Goal: Transaction & Acquisition: Purchase product/service

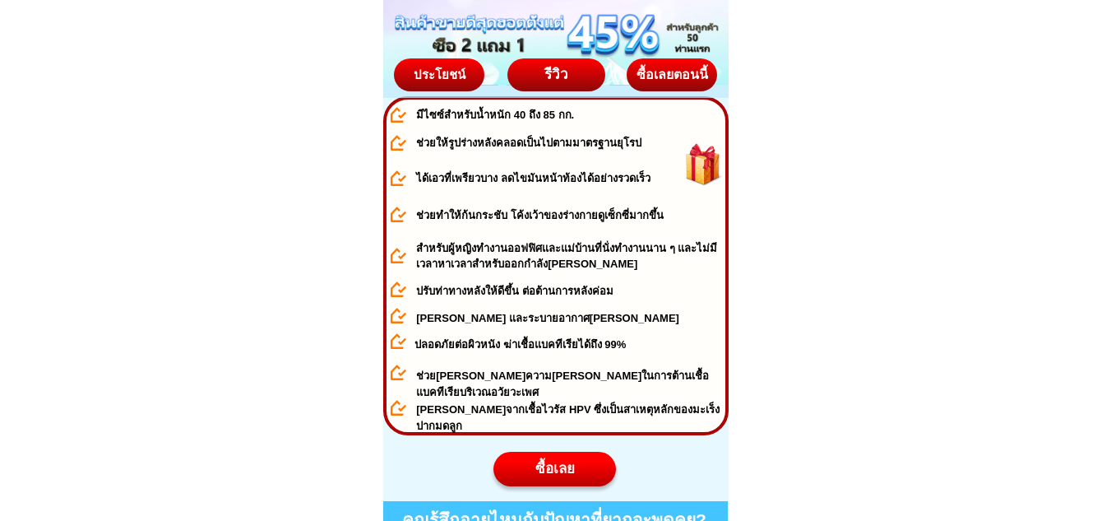
scroll to position [905, 0]
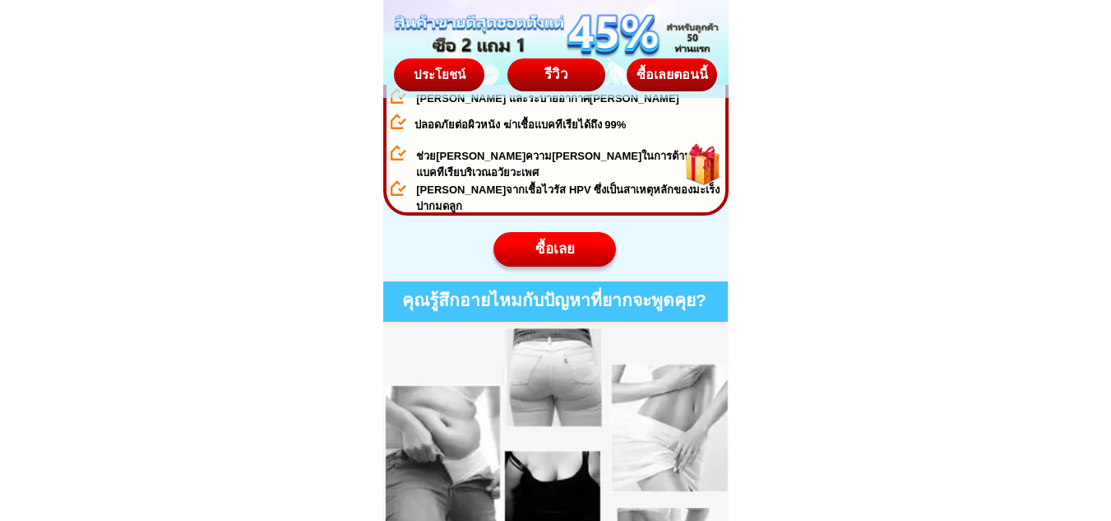
click at [550, 250] on div "ซื้อเลย" at bounding box center [554, 249] width 123 height 21
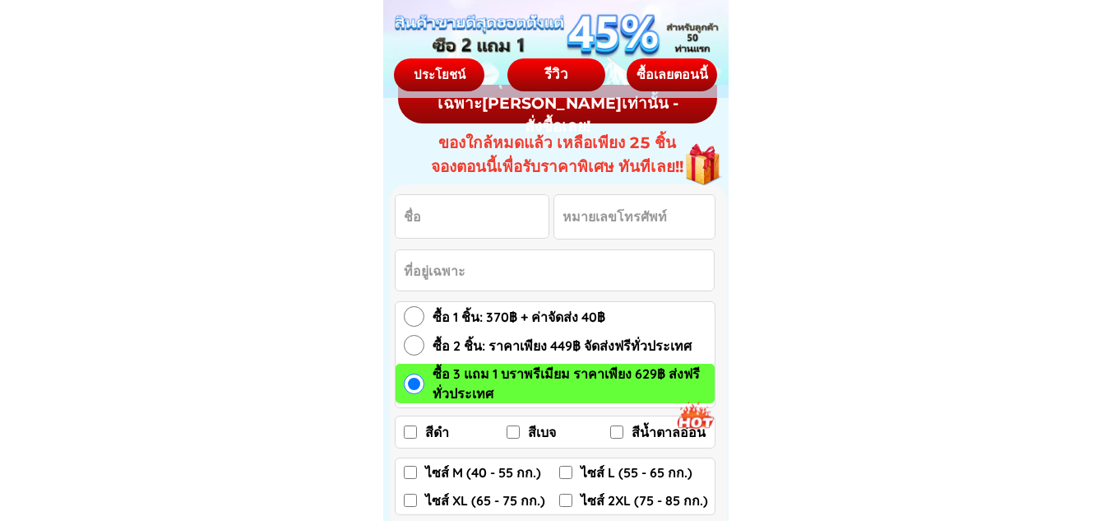
scroll to position [8658, 0]
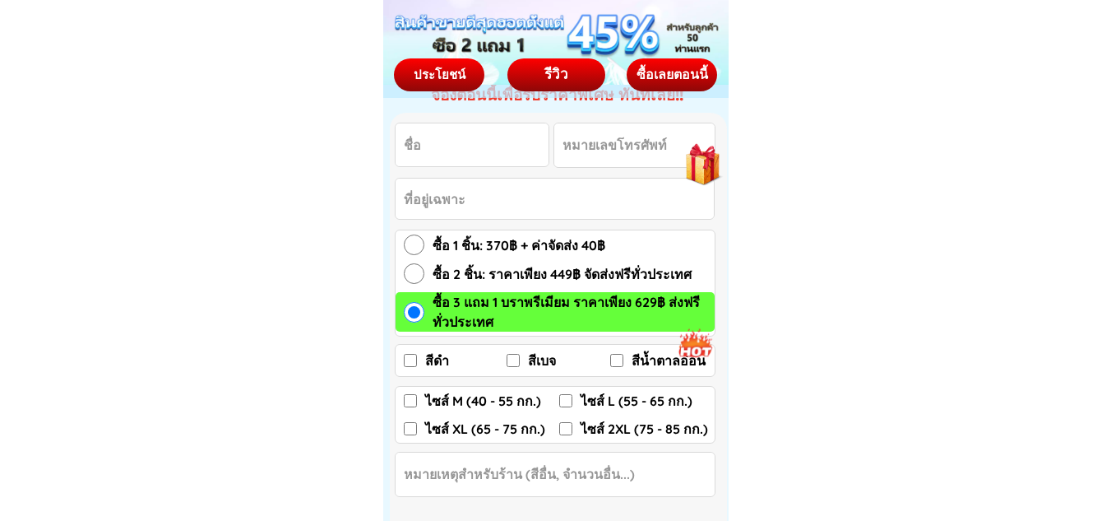
click at [479, 146] on input "Input full_name" at bounding box center [472, 144] width 153 height 43
type input "[PERSON_NAME]"
type input "0897764294"
type input "1 / 2 หมู่ 5 ต.นาดี อ. เมือง จ. สมุทรสาคร"
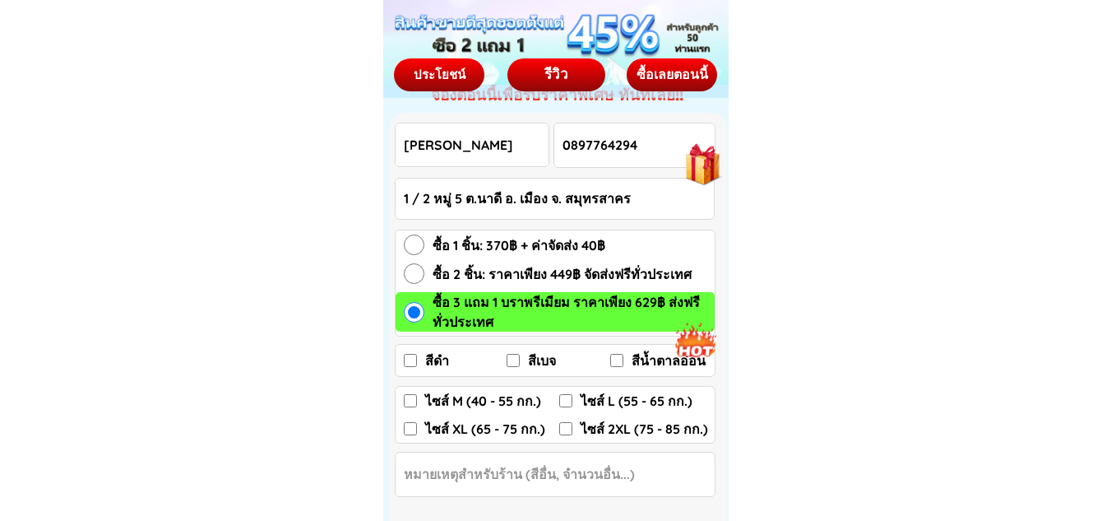
click at [415, 274] on input "ซื้อ 2 ชิ้น: ราคาเพียง 449฿ จัดส่งฟรีทั่วประเทศ" at bounding box center [414, 273] width 21 height 21
radio input "true"
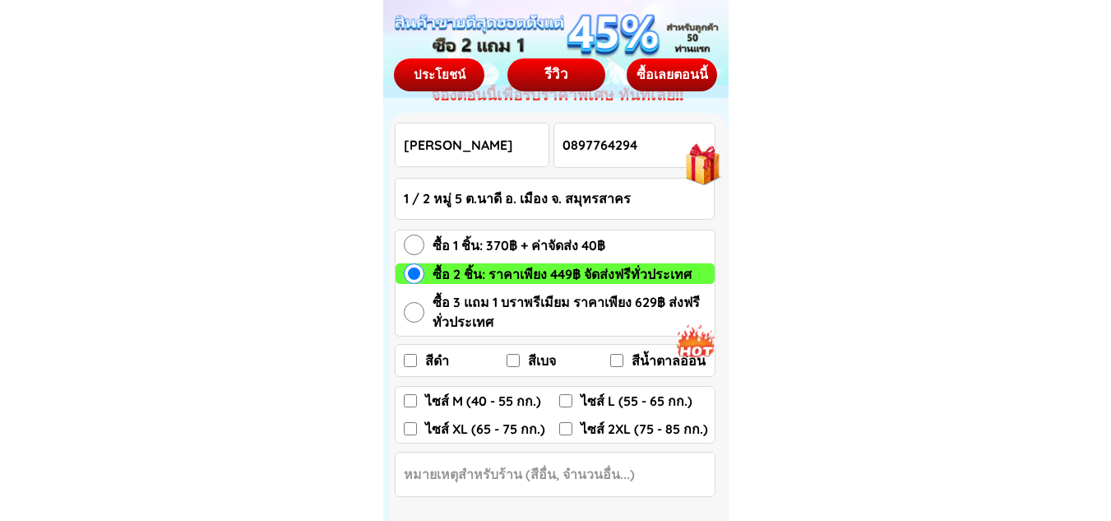
click at [411, 240] on input "ซื้อ 1 ชิ้น: 370฿ + ค่าจัดส่ง 40฿" at bounding box center [414, 244] width 21 height 21
radio input "true"
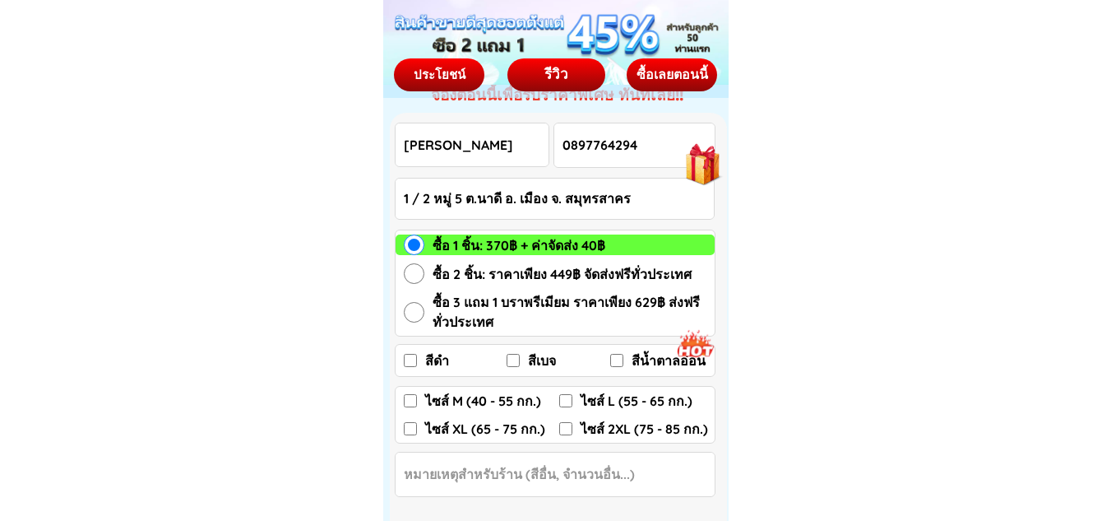
click at [517, 360] on input "สีเบจ" at bounding box center [513, 360] width 13 height 13
checkbox input "true"
click at [567, 400] on input "ไซส์ L (55 - 65 กก.)" at bounding box center [565, 400] width 13 height 13
checkbox input "true"
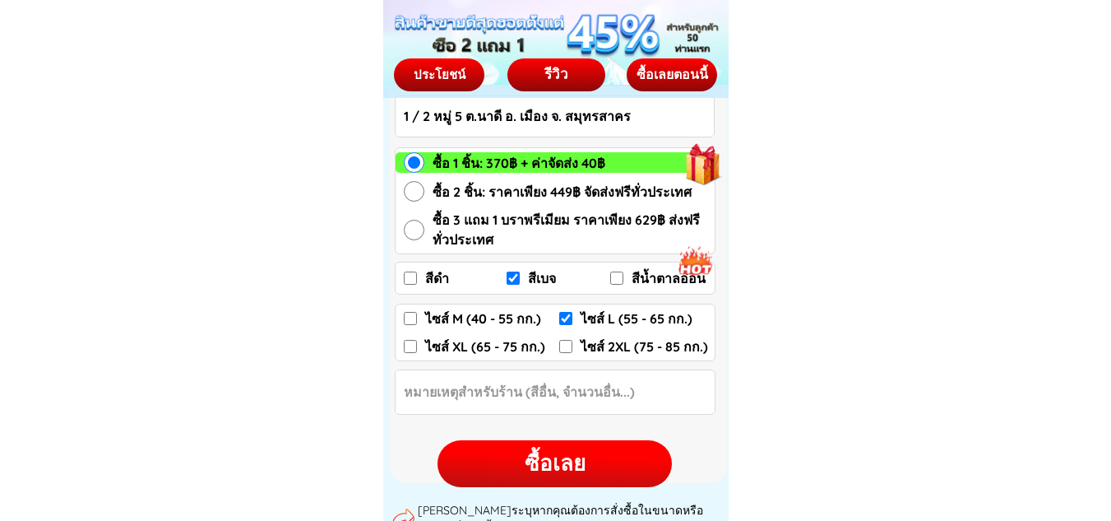
click at [578, 460] on div "ซื้อเลย" at bounding box center [555, 463] width 234 height 32
checkbox input "false"
checkbox input "true"
checkbox input "false"
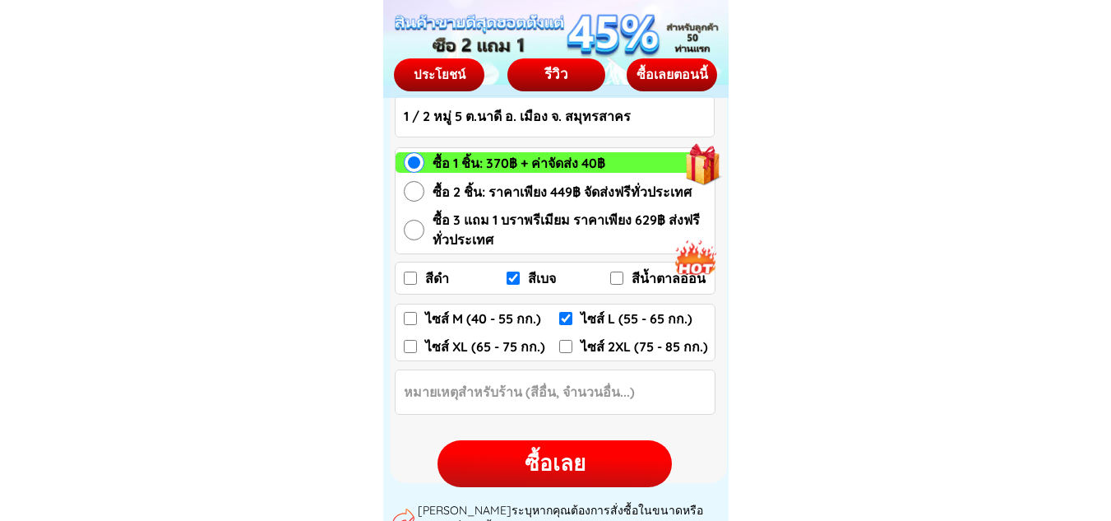
checkbox input "true"
checkbox input "false"
radio input "true"
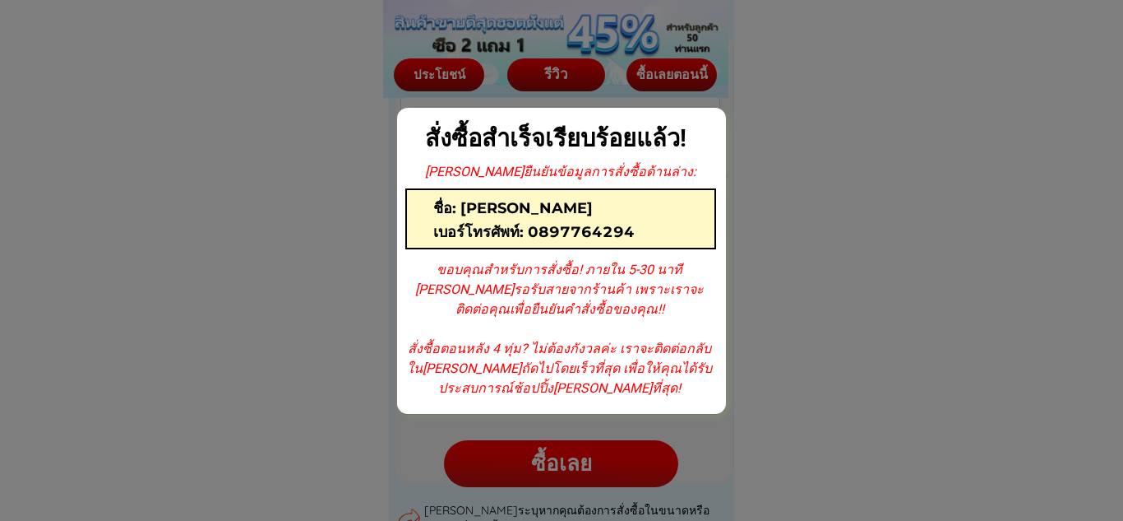
click at [548, 464] on div at bounding box center [561, 260] width 1123 height 521
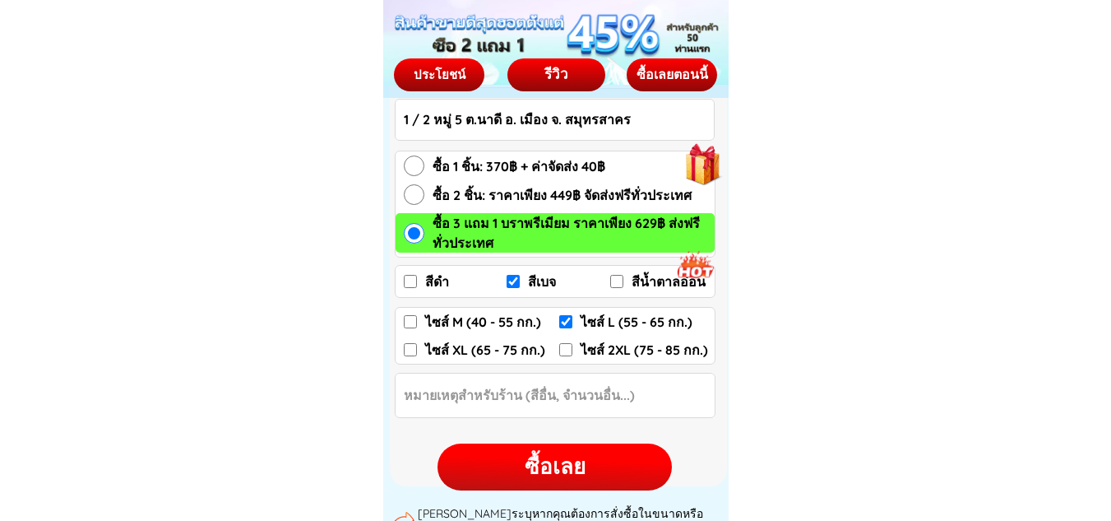
scroll to position [8658, 0]
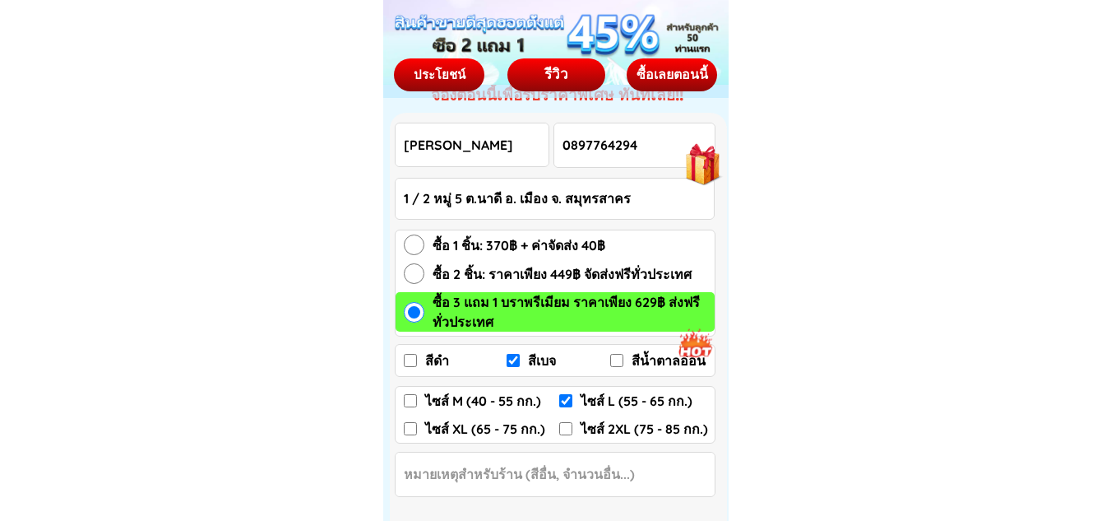
click at [698, 160] on div at bounding box center [703, 158] width 69 height 71
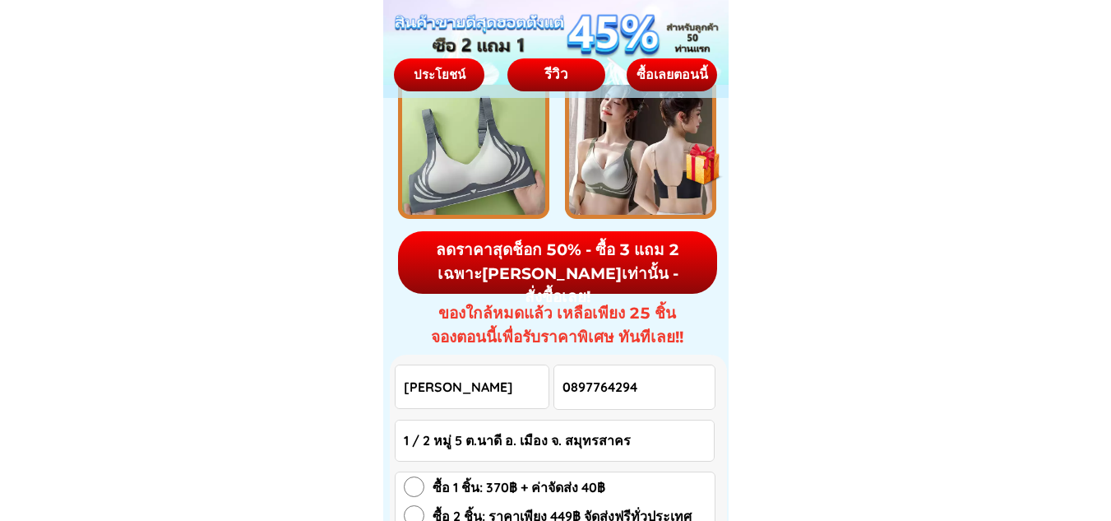
scroll to position [8597, 0]
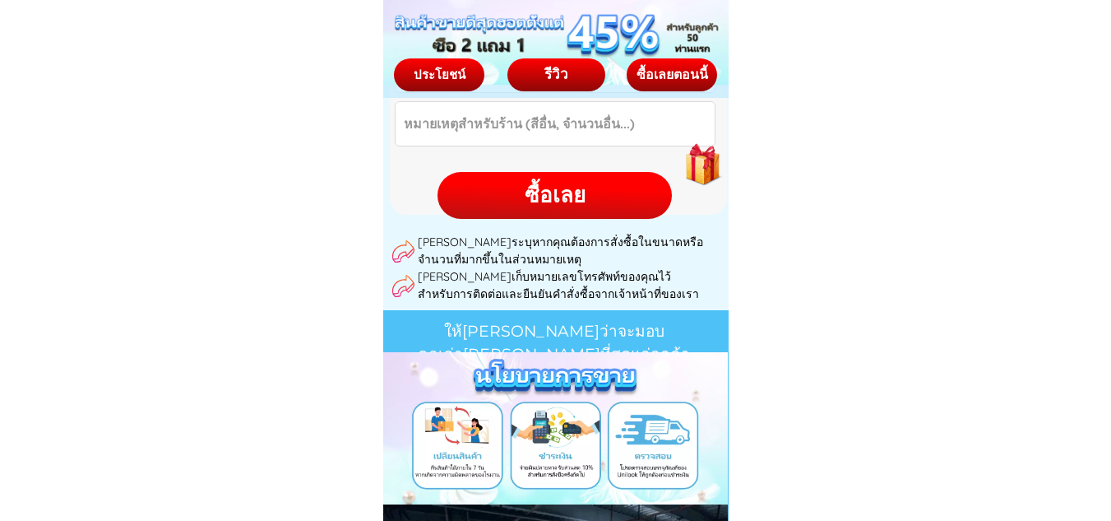
click at [587, 200] on div "ซื้อเลย" at bounding box center [555, 195] width 234 height 32
checkbox input "false"
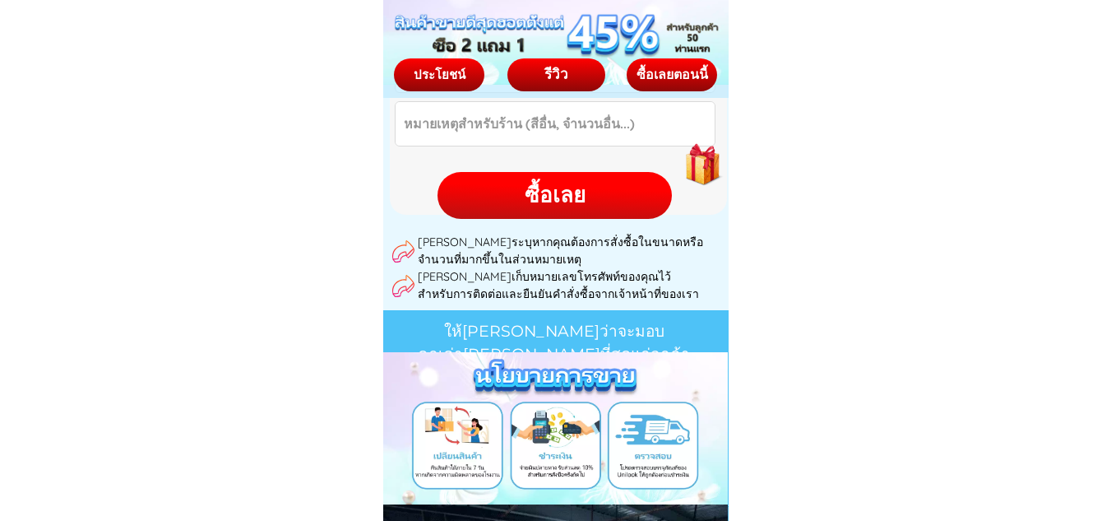
checkbox input "false"
radio input "true"
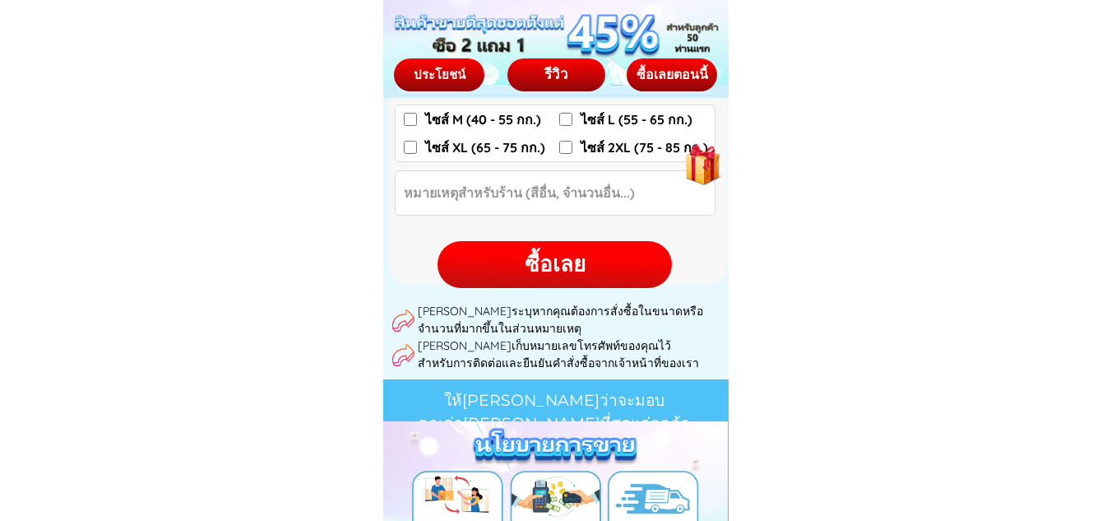
scroll to position [8946, 0]
